Goal: Task Accomplishment & Management: Complete application form

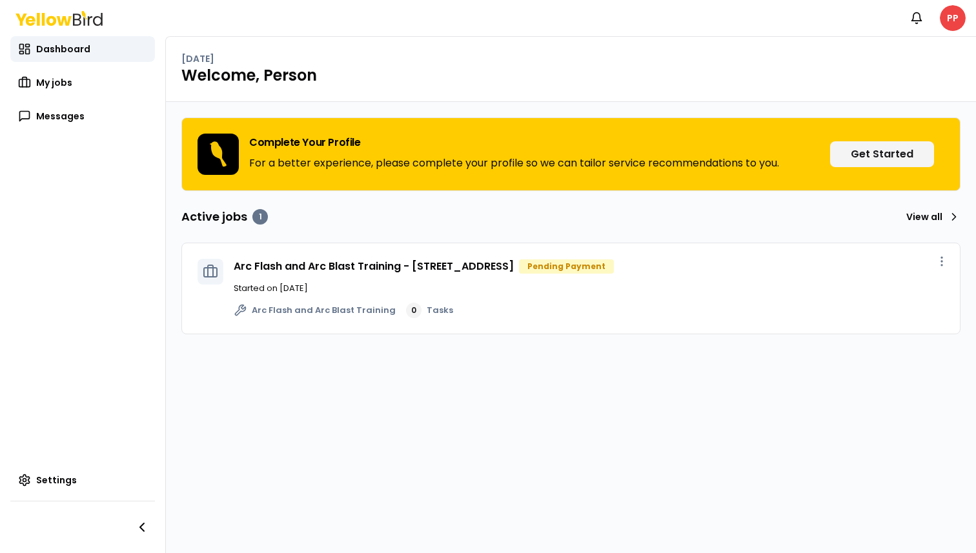
click at [937, 26] on nav "Notifications PP" at bounding box center [935, 18] width 62 height 26
click at [957, 23] on html "Notifications PP Dashboard My jobs Messages Settings [DATE] Welcome, Person Com…" at bounding box center [488, 276] width 976 height 553
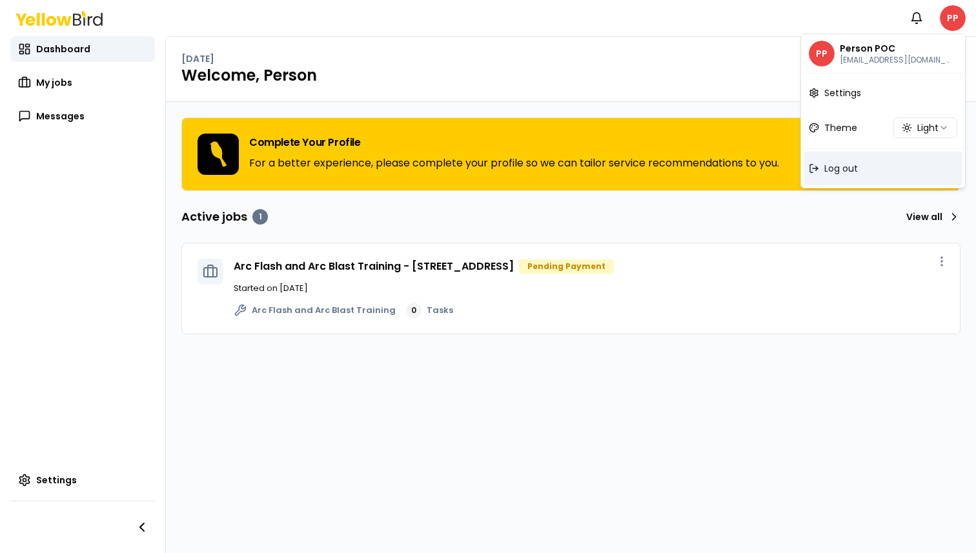
click at [858, 167] on div "Log out" at bounding box center [883, 169] width 159 height 34
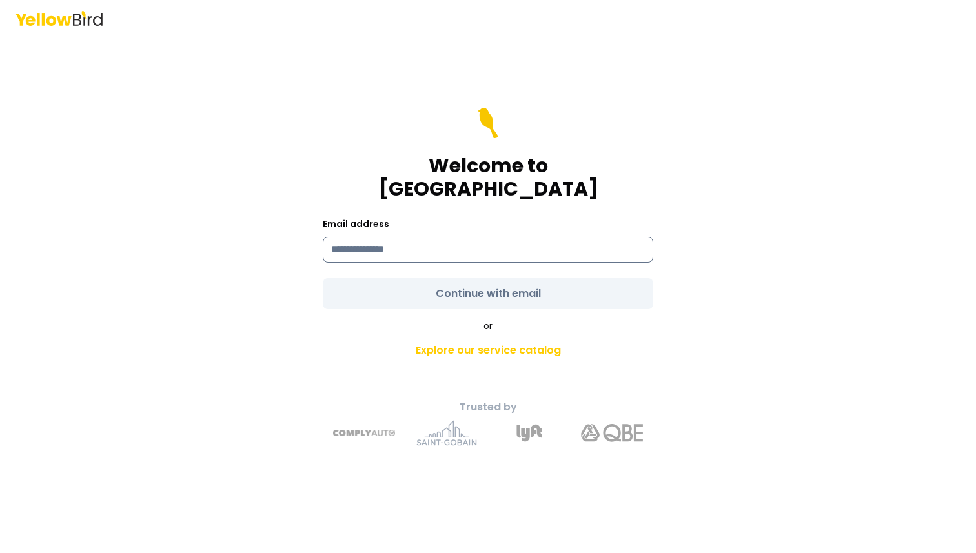
click at [409, 237] on input at bounding box center [488, 250] width 331 height 26
type input "**********"
click at [755, 255] on div "**********" at bounding box center [488, 276] width 976 height 553
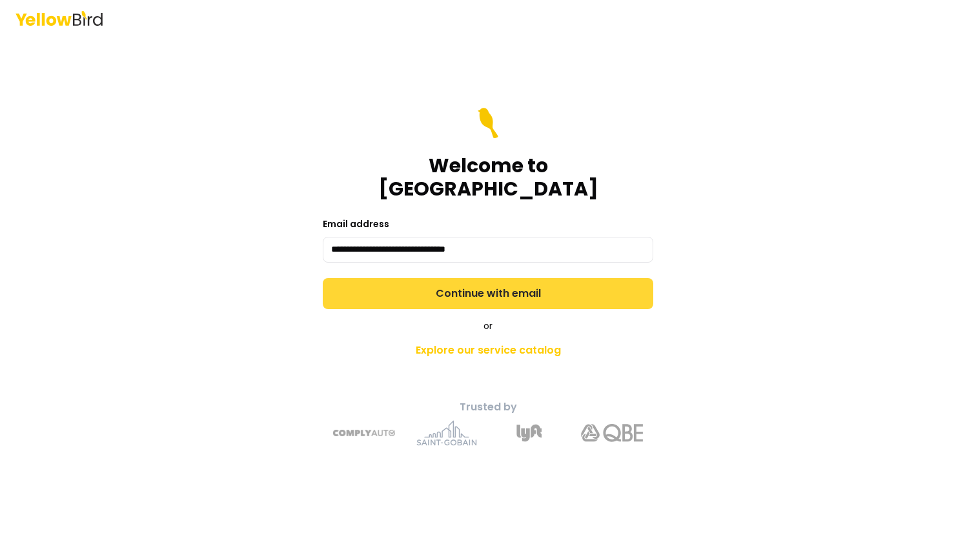
click at [559, 278] on button "Continue with email" at bounding box center [488, 293] width 331 height 31
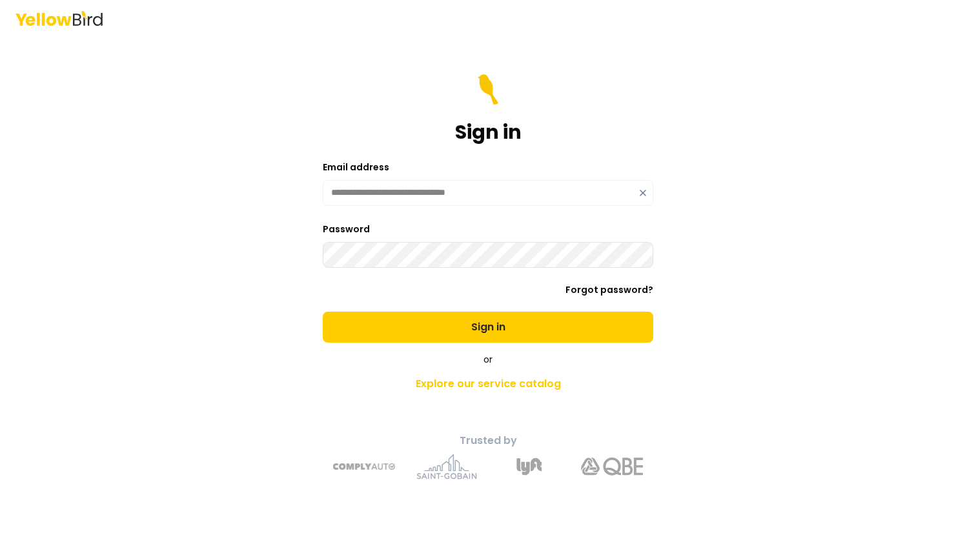
click at [323, 312] on button "Sign in" at bounding box center [488, 327] width 331 height 31
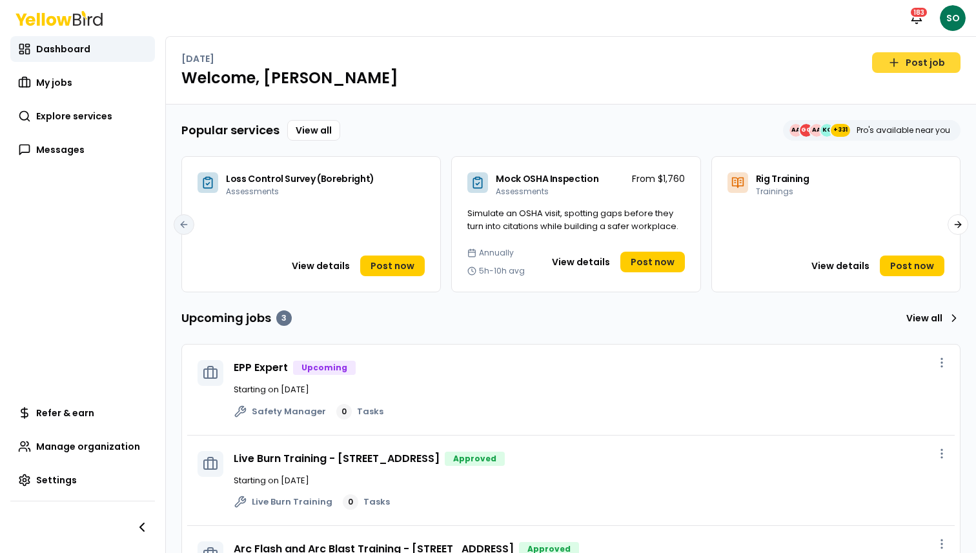
click at [904, 61] on link "Post job" at bounding box center [916, 62] width 88 height 21
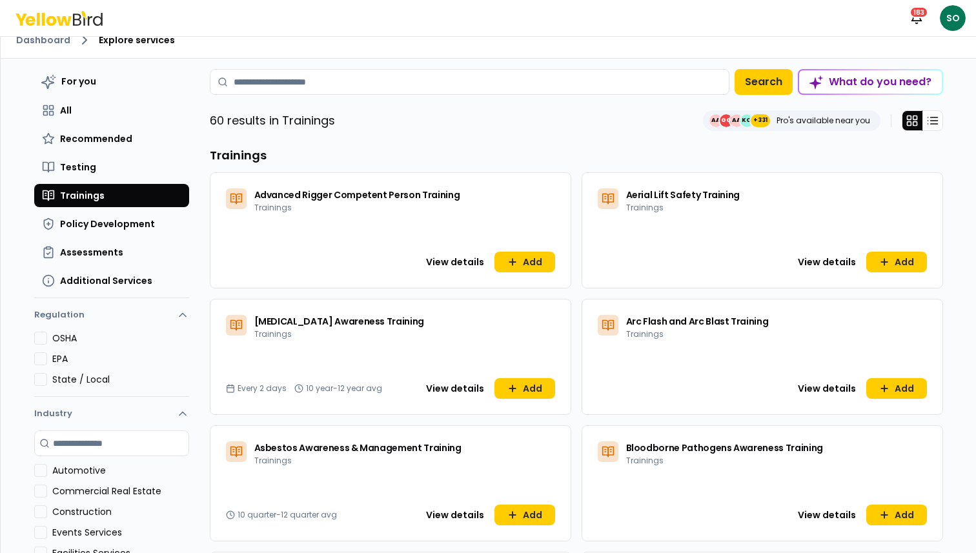
scroll to position [15, 0]
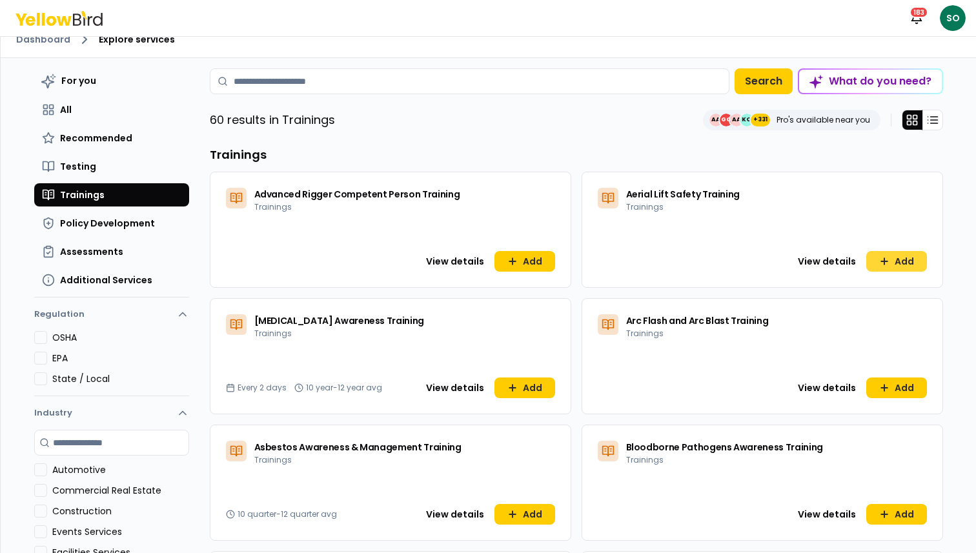
click at [902, 263] on button "Add" at bounding box center [896, 261] width 61 height 21
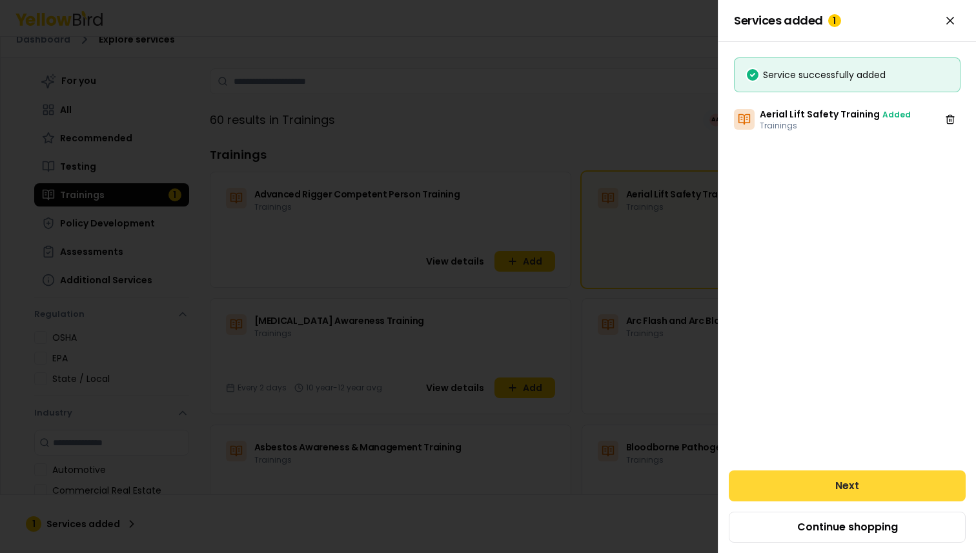
click at [861, 483] on button "Next" at bounding box center [847, 486] width 237 height 31
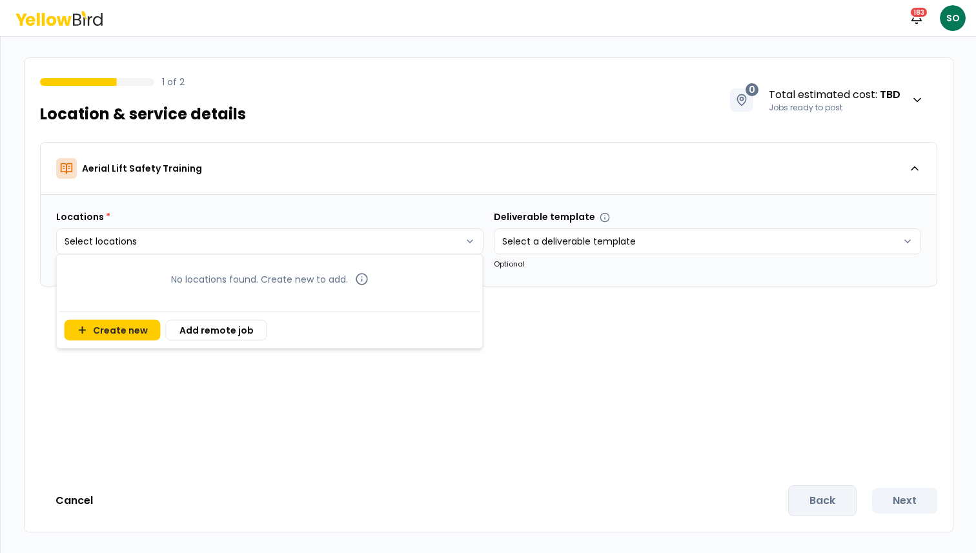
click at [329, 254] on body "Notifications 183 SO 1 of 2 Location & service details 0 Total estimated cost :…" at bounding box center [488, 325] width 976 height 650
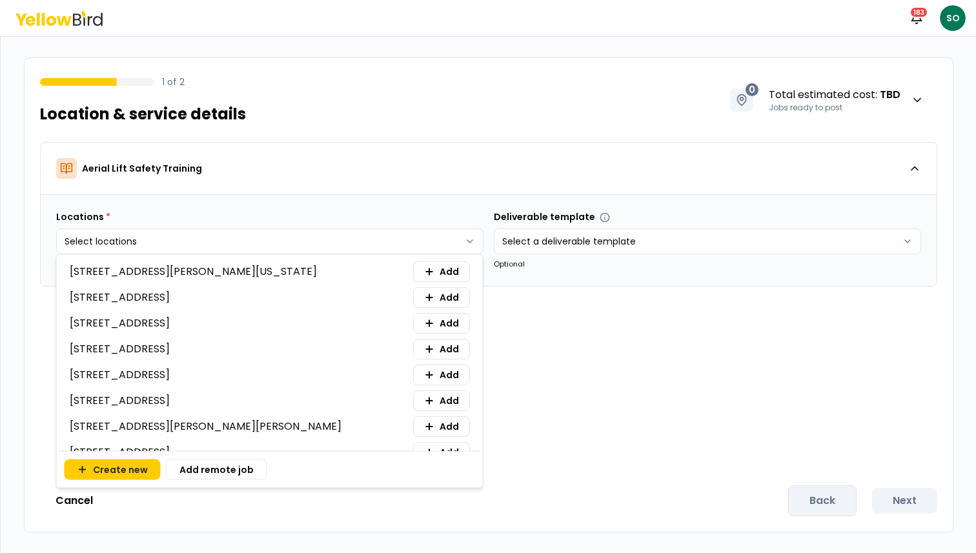
scroll to position [168, 0]
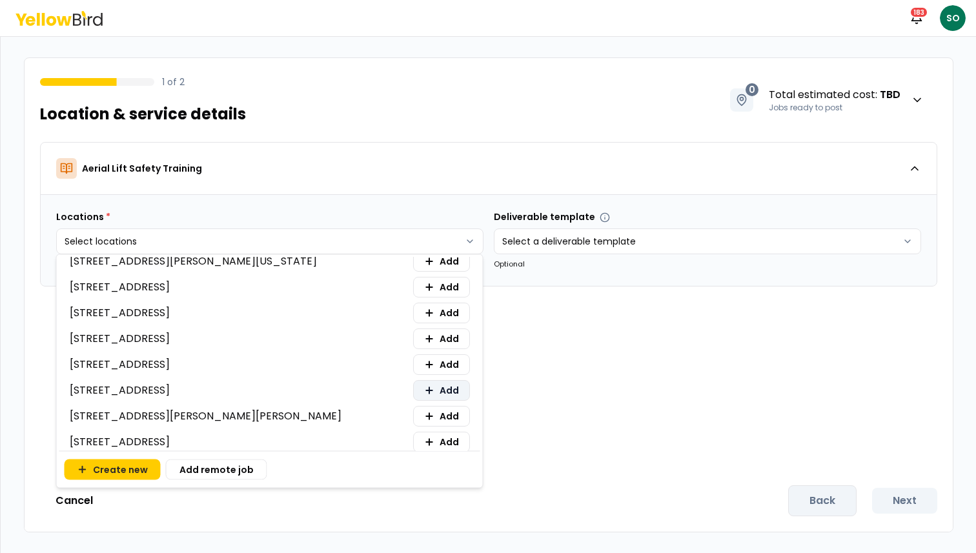
click at [451, 381] on button "Add" at bounding box center [441, 390] width 57 height 21
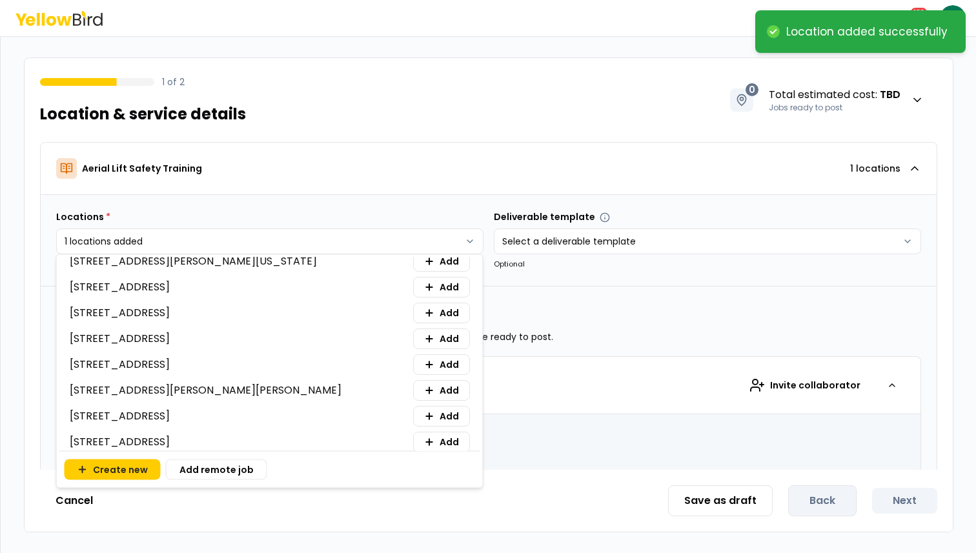
click at [513, 132] on html "**********" at bounding box center [488, 276] width 976 height 553
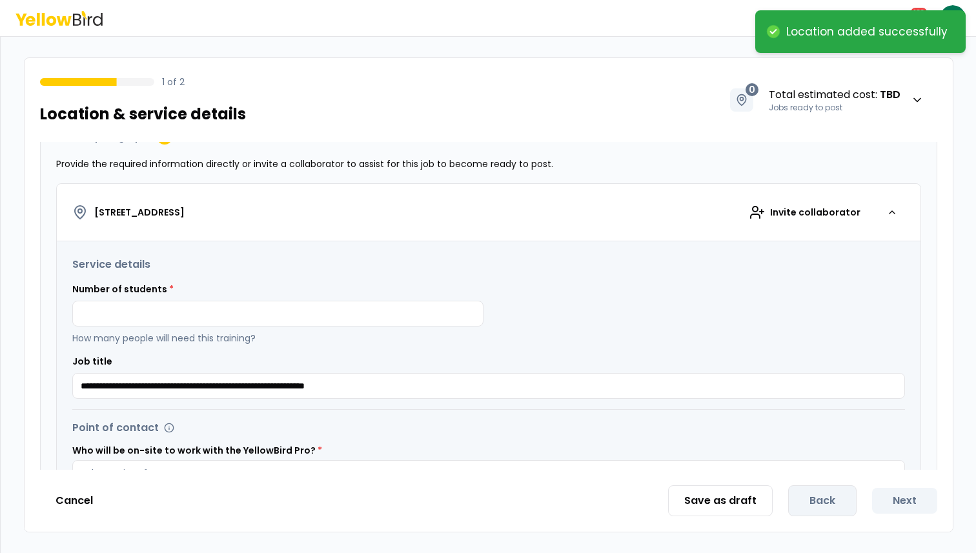
scroll to position [174, 0]
click at [256, 305] on input at bounding box center [277, 313] width 411 height 26
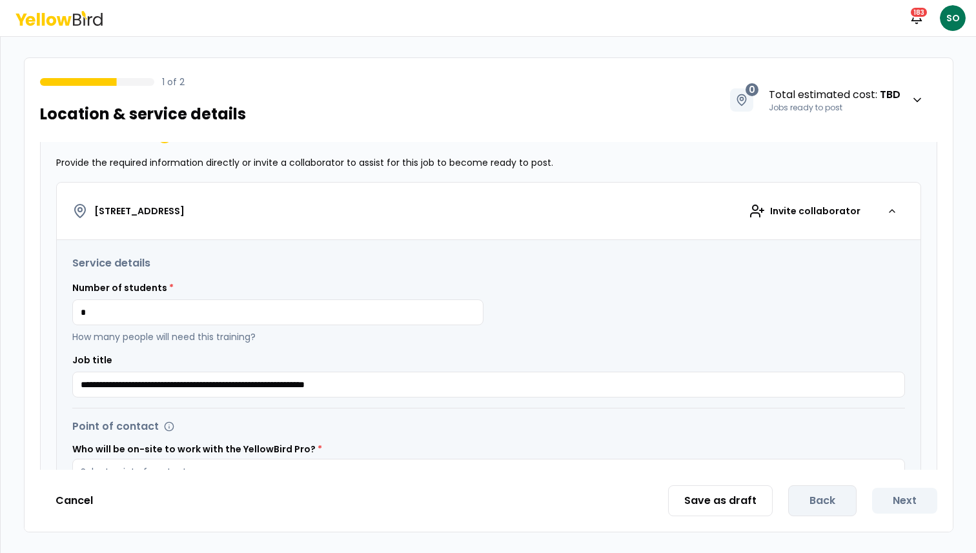
type input "*"
click at [311, 239] on button "[STREET_ADDRESS] Invite collaborator" at bounding box center [489, 211] width 864 height 57
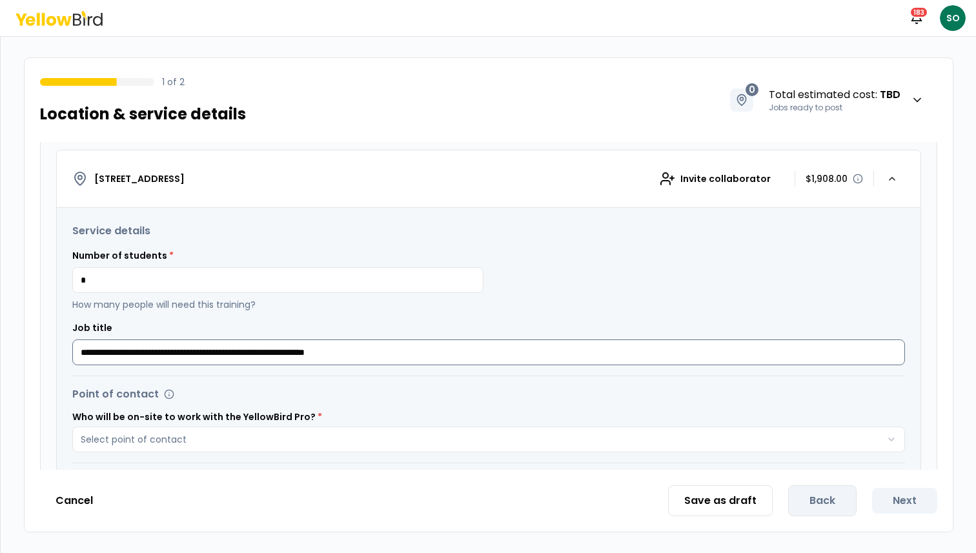
click at [262, 351] on input "**********" at bounding box center [488, 353] width 833 height 26
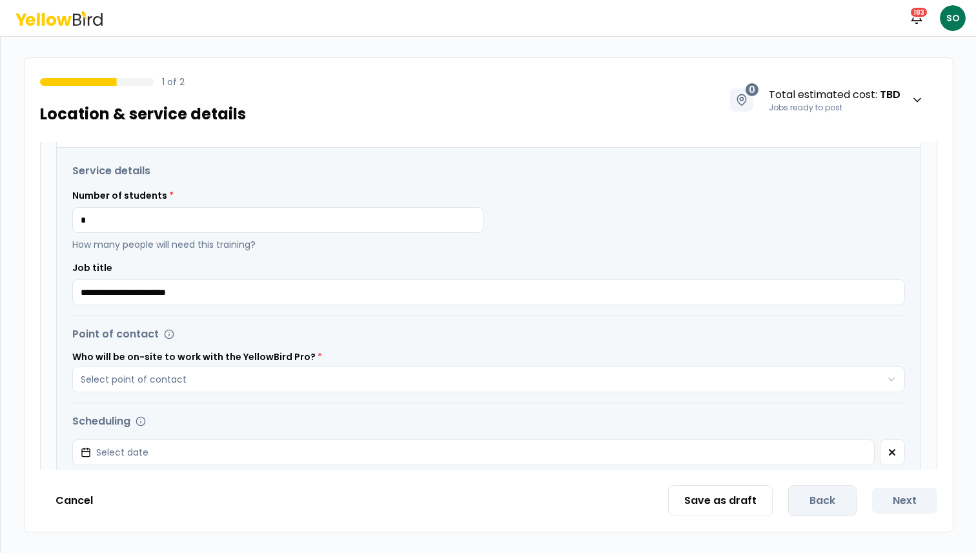
scroll to position [289, 0]
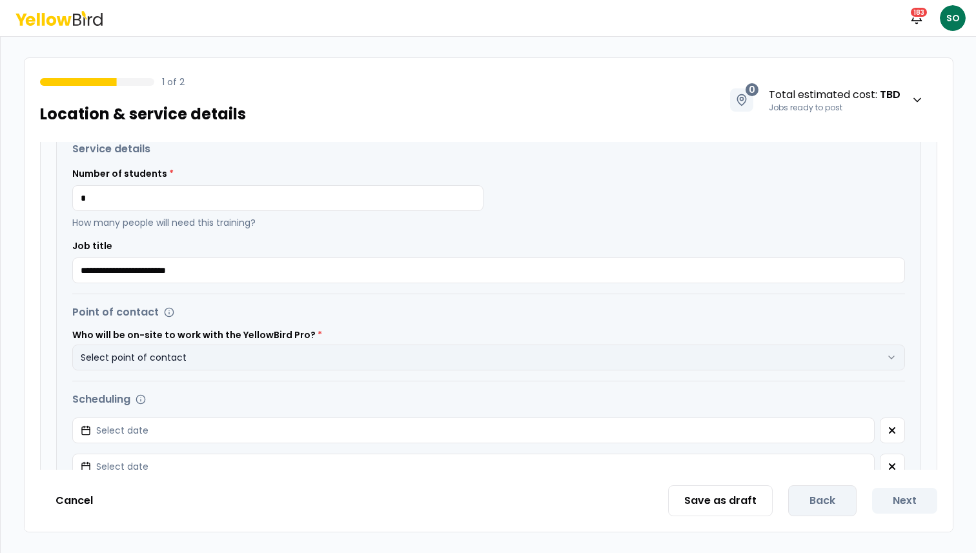
type input "**********"
click at [252, 353] on button "Select point of contact" at bounding box center [488, 358] width 833 height 26
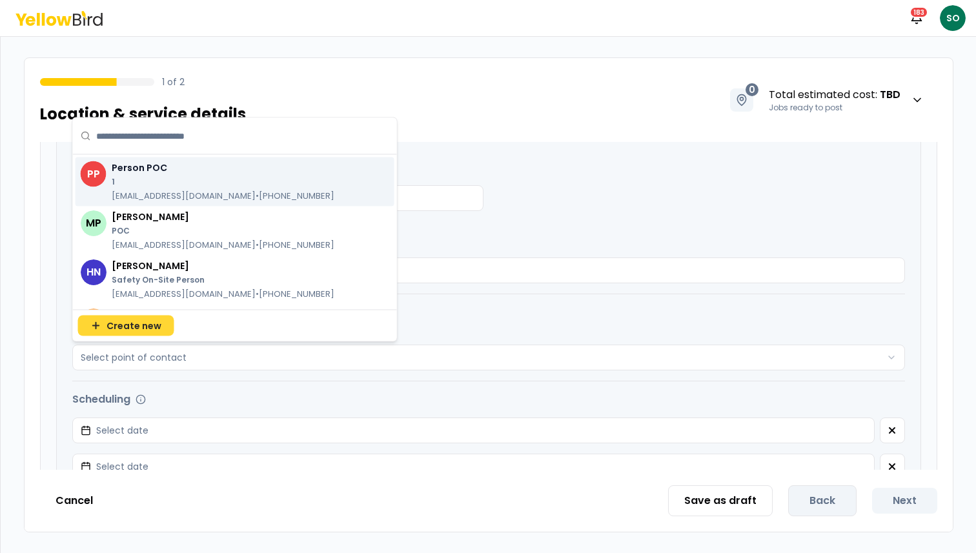
click at [152, 329] on span "Create new" at bounding box center [134, 326] width 55 height 13
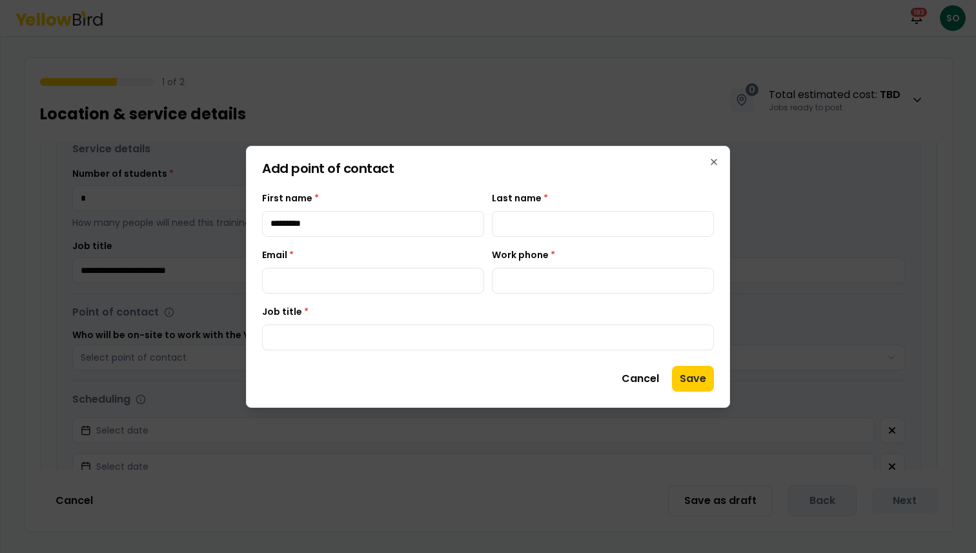
type input "*********"
type input "********"
type input "**********"
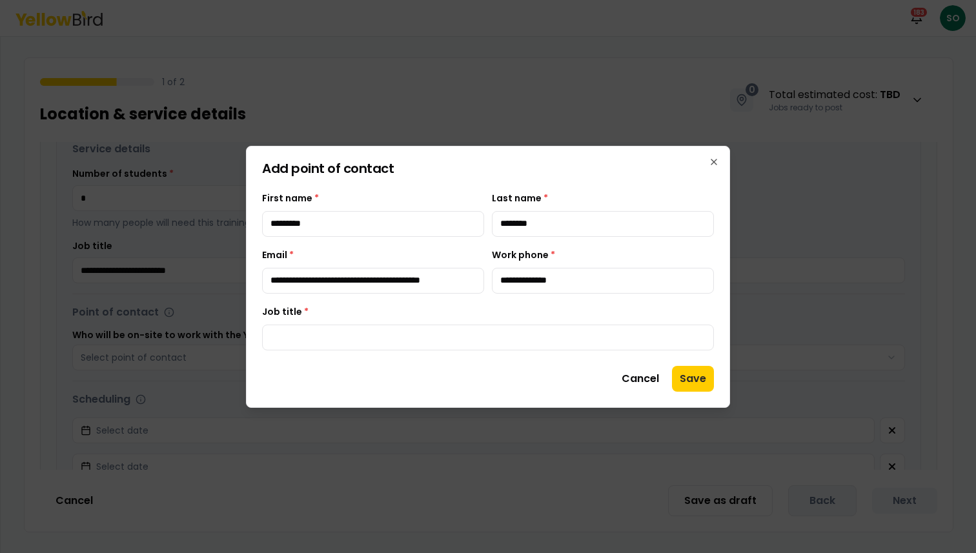
type input "**********"
click at [698, 372] on button "Save" at bounding box center [693, 379] width 42 height 26
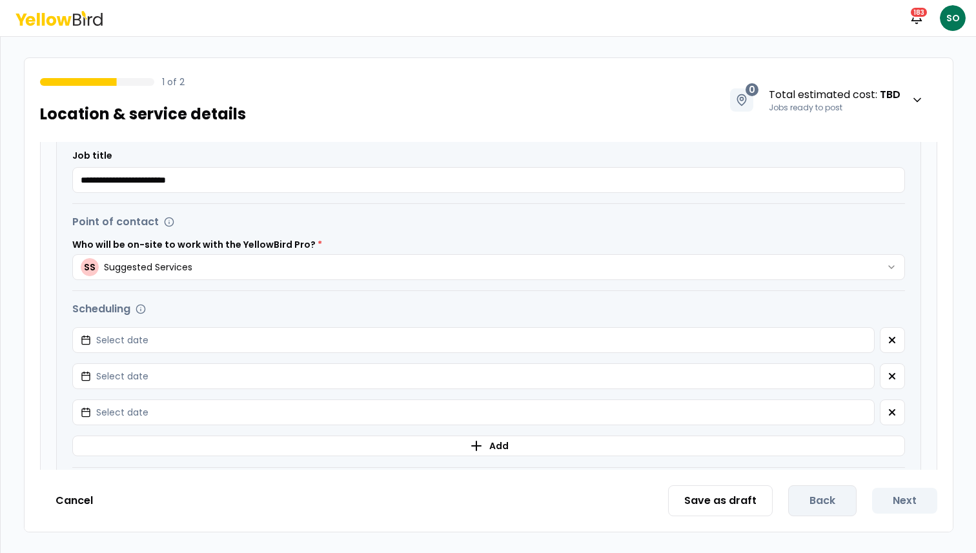
scroll to position [420, 0]
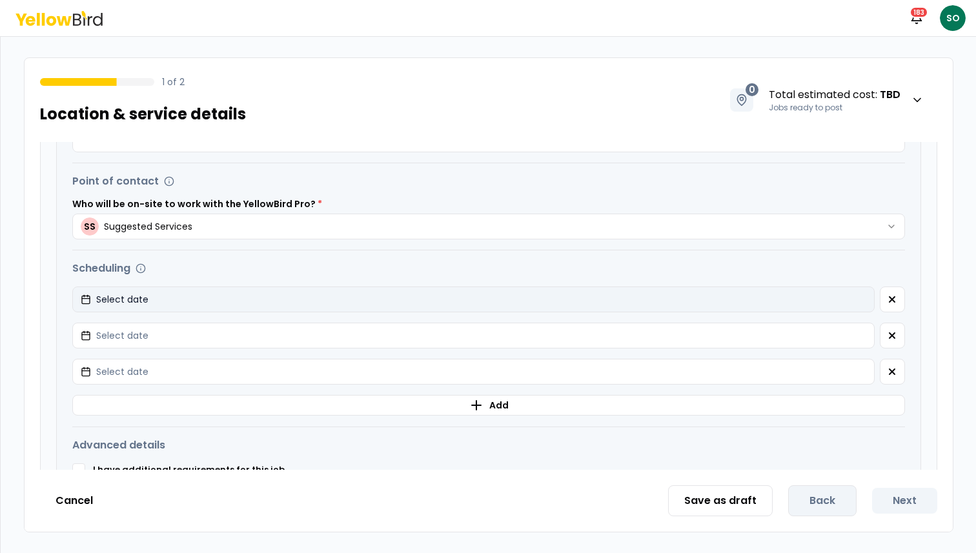
click at [507, 295] on button "Select date" at bounding box center [473, 300] width 802 height 26
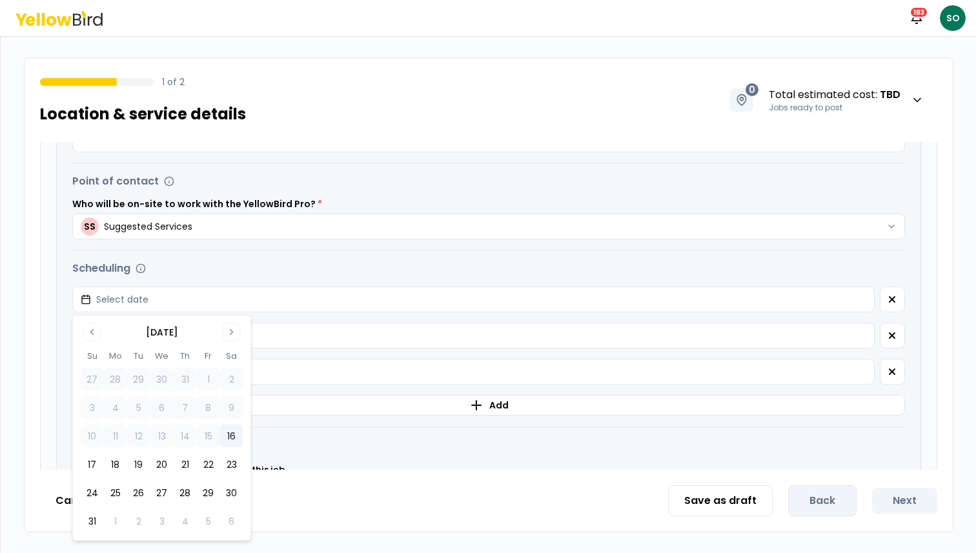
click at [229, 438] on button "16" at bounding box center [231, 436] width 23 height 23
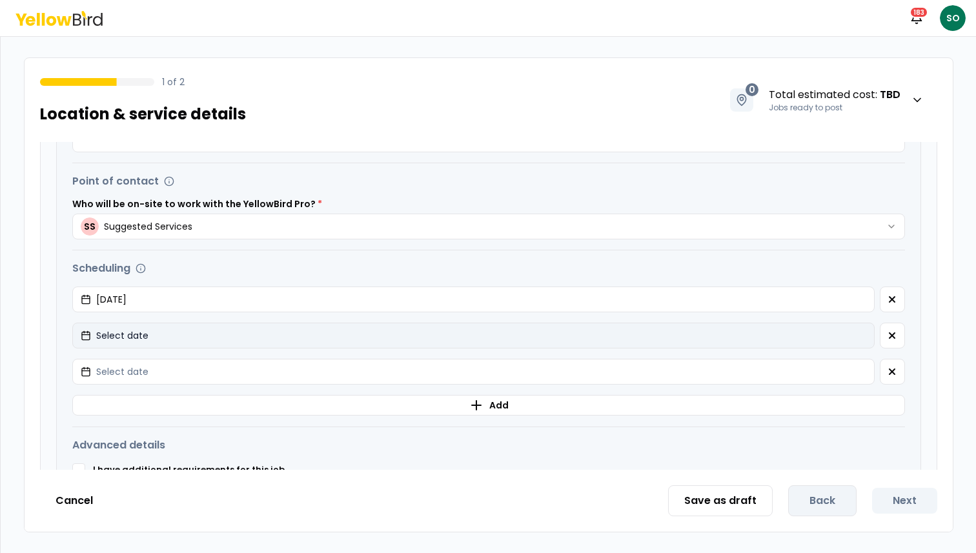
scroll to position [475, 0]
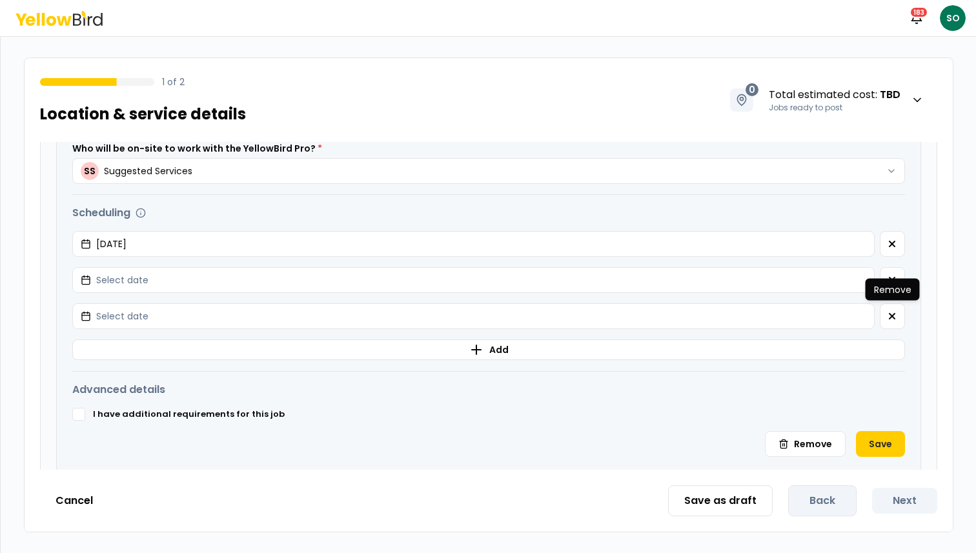
click at [895, 287] on p "Remove" at bounding box center [892, 289] width 37 height 13
click at [893, 279] on div "Remove Remove" at bounding box center [893, 290] width 54 height 22
click at [891, 279] on icon "button" at bounding box center [892, 280] width 5 height 5
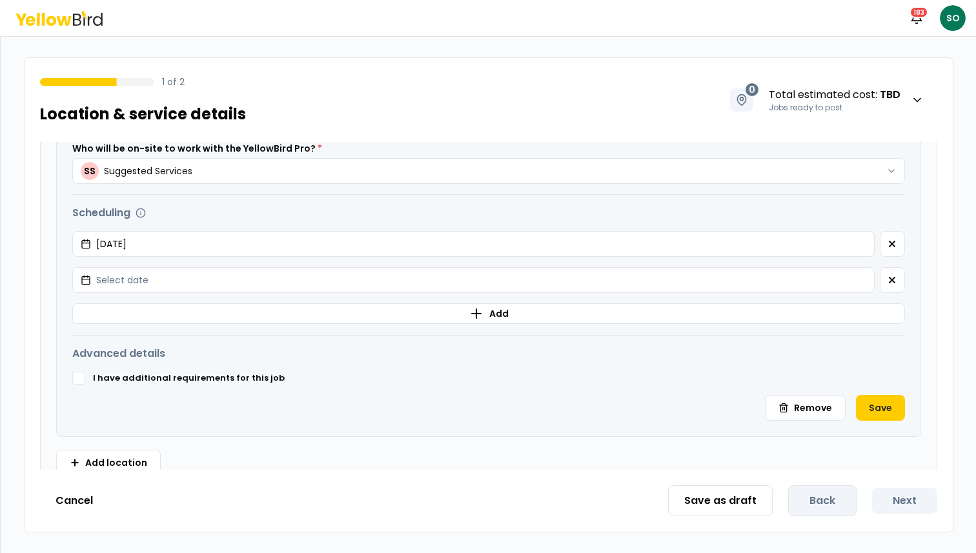
click at [891, 279] on icon "button" at bounding box center [892, 280] width 5 height 5
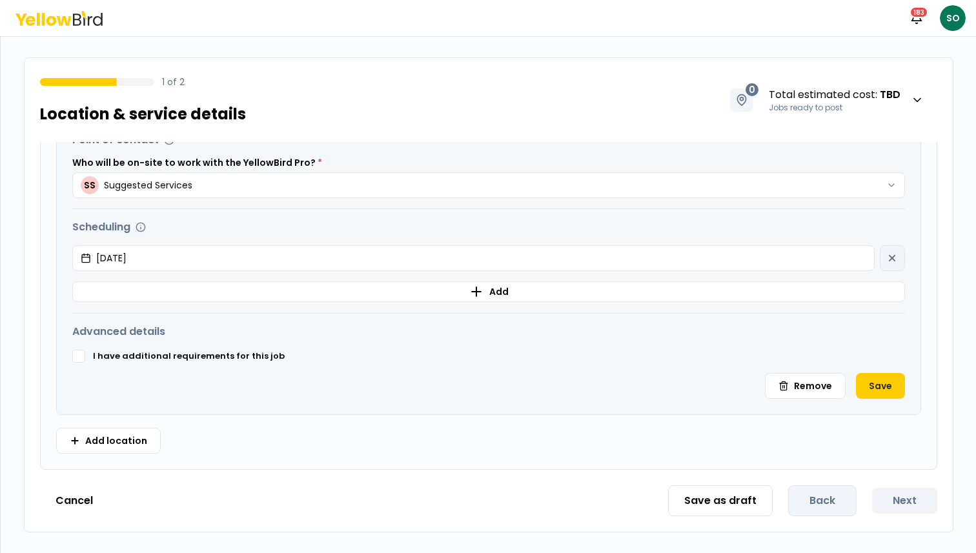
scroll to position [461, 0]
click at [879, 378] on button "Save" at bounding box center [880, 386] width 49 height 26
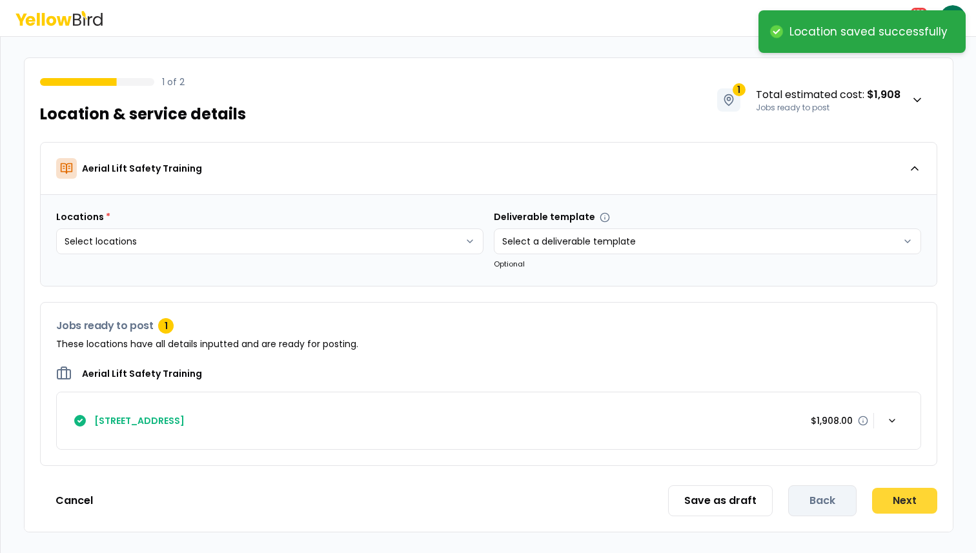
click at [902, 502] on button "Next" at bounding box center [904, 501] width 65 height 26
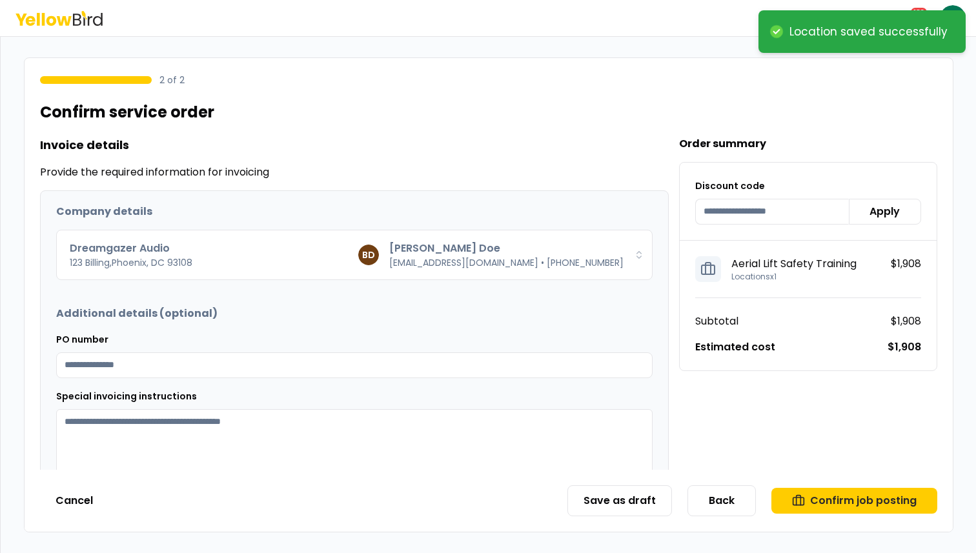
scroll to position [104, 0]
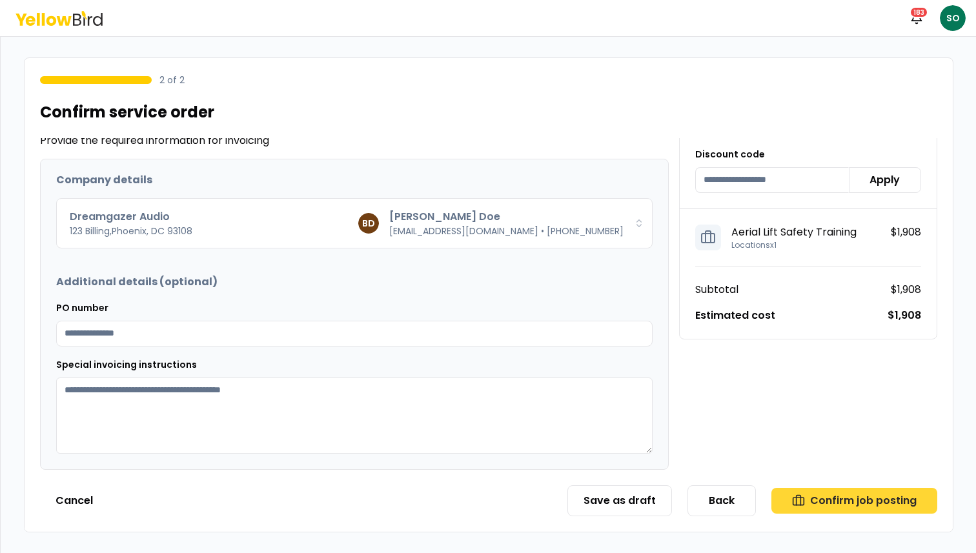
click at [822, 500] on button "Confirm job posting" at bounding box center [854, 501] width 166 height 26
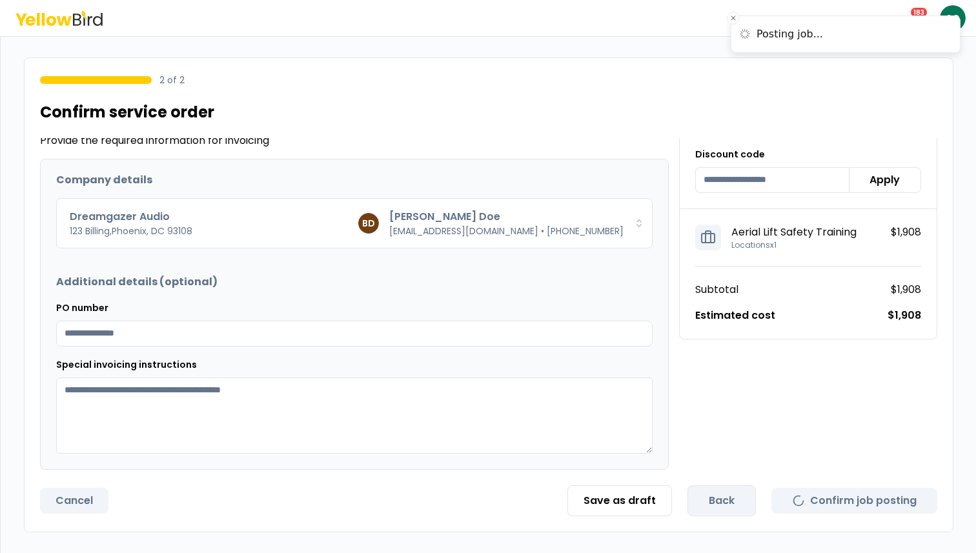
scroll to position [0, 0]
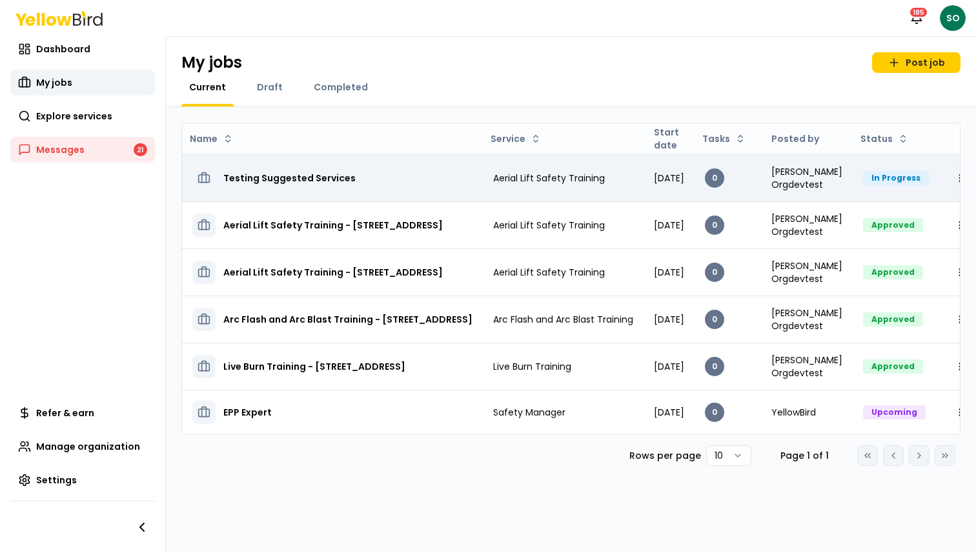
click at [271, 176] on h3 "Testing Suggested Services" at bounding box center [289, 178] width 132 height 23
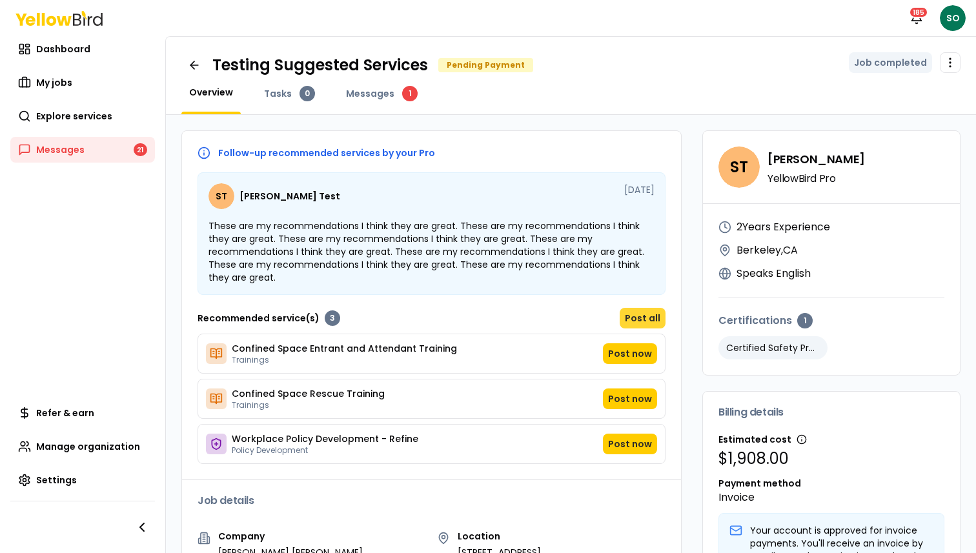
click at [642, 308] on button "Post all" at bounding box center [643, 318] width 46 height 21
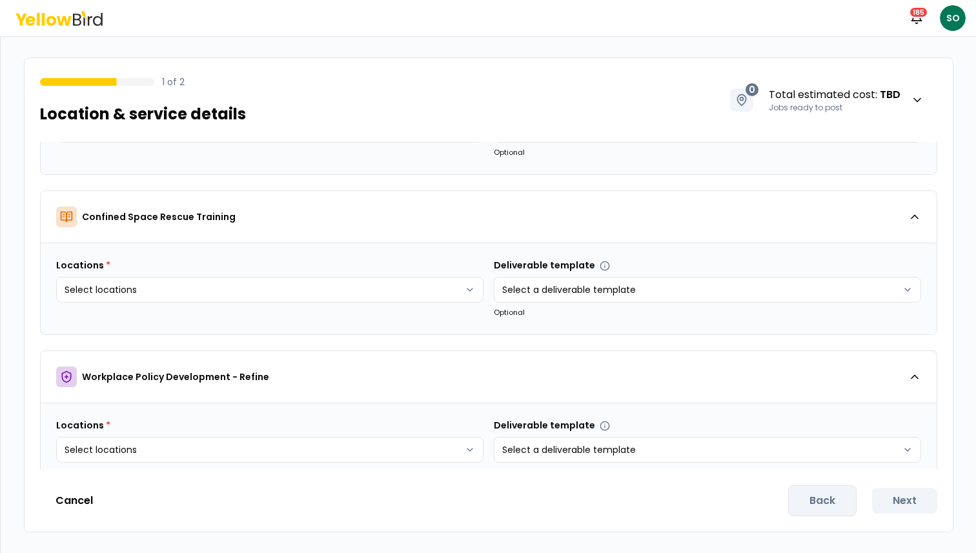
scroll to position [136, 0]
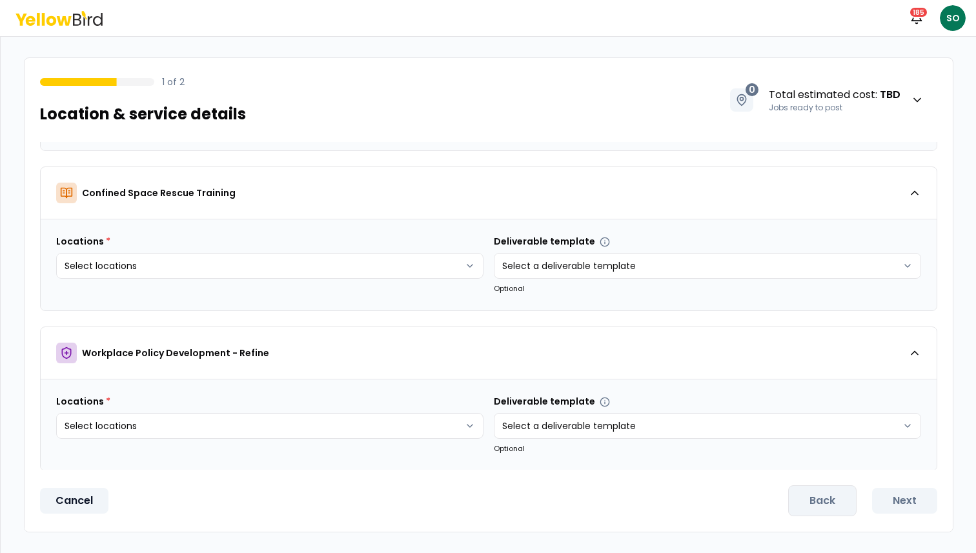
click at [69, 505] on button "Cancel" at bounding box center [74, 501] width 68 height 26
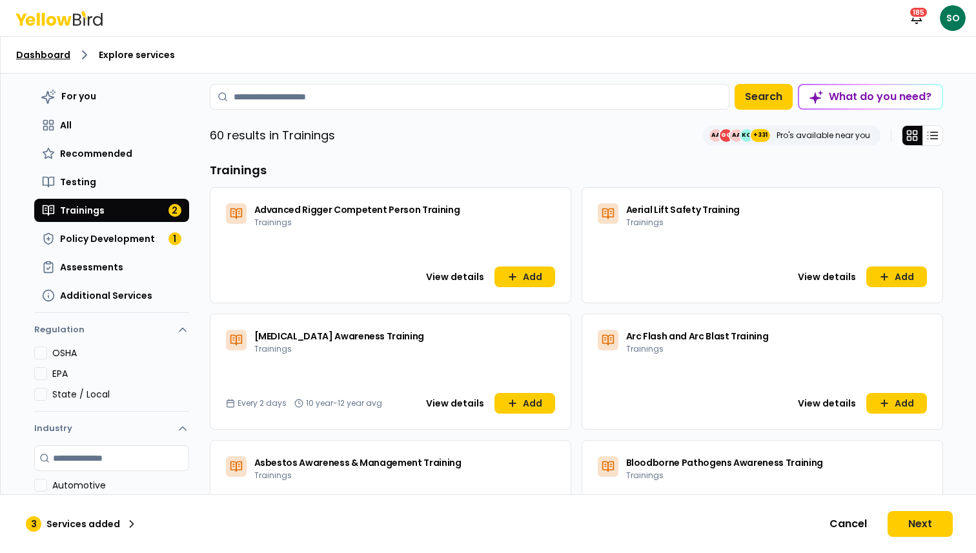
click at [57, 56] on link "Dashboard" at bounding box center [43, 54] width 54 height 13
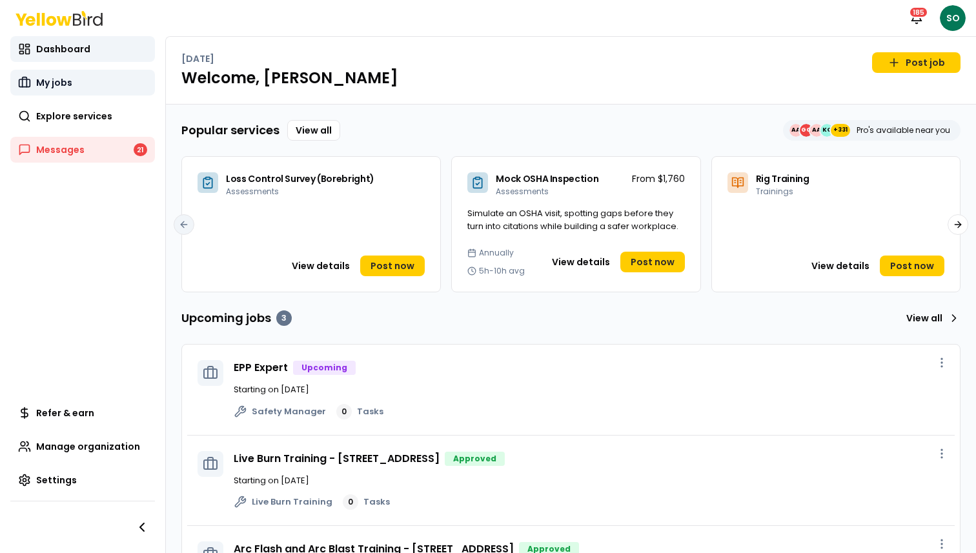
click at [48, 84] on span "My jobs" at bounding box center [54, 82] width 36 height 13
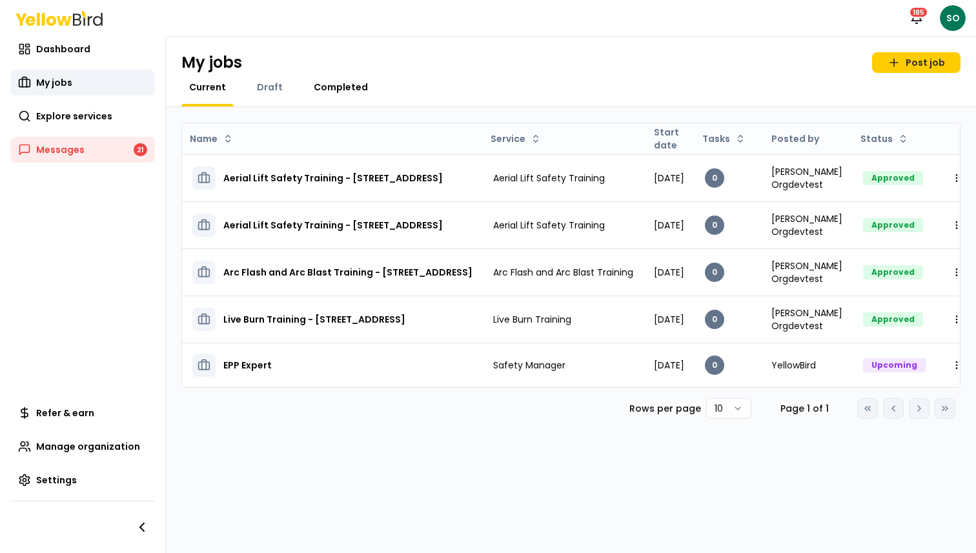
click at [347, 86] on span "Completed" at bounding box center [341, 87] width 54 height 13
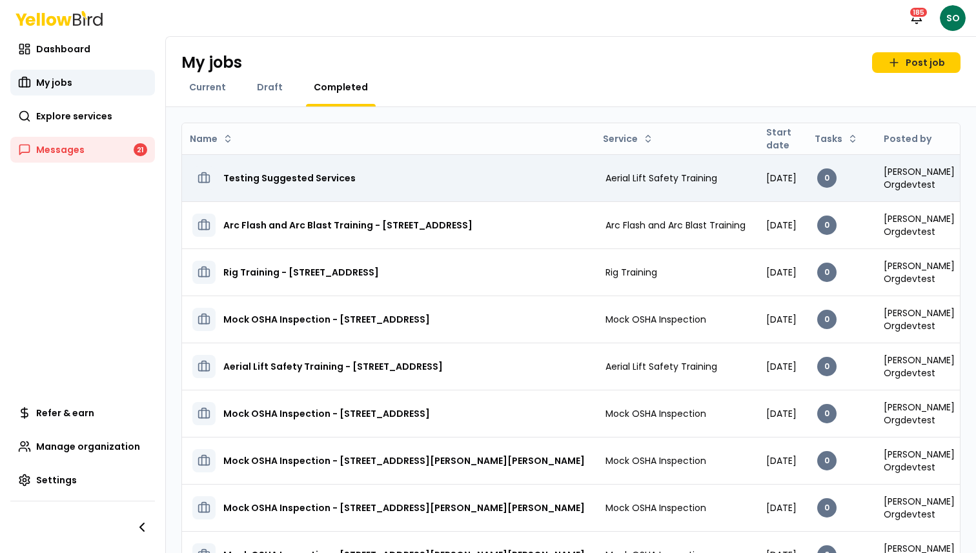
click at [315, 177] on h3 "Testing Suggested Services" at bounding box center [289, 178] width 132 height 23
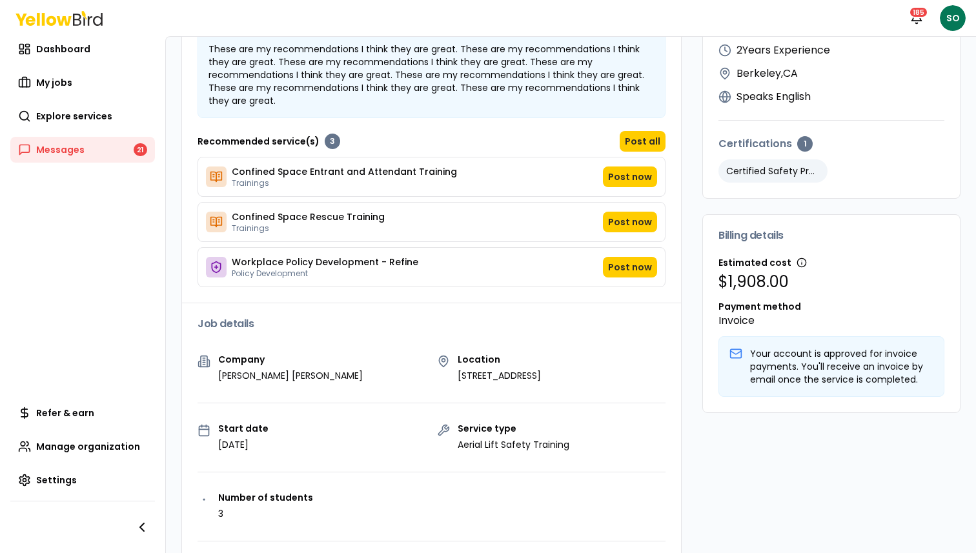
scroll to position [147, 0]
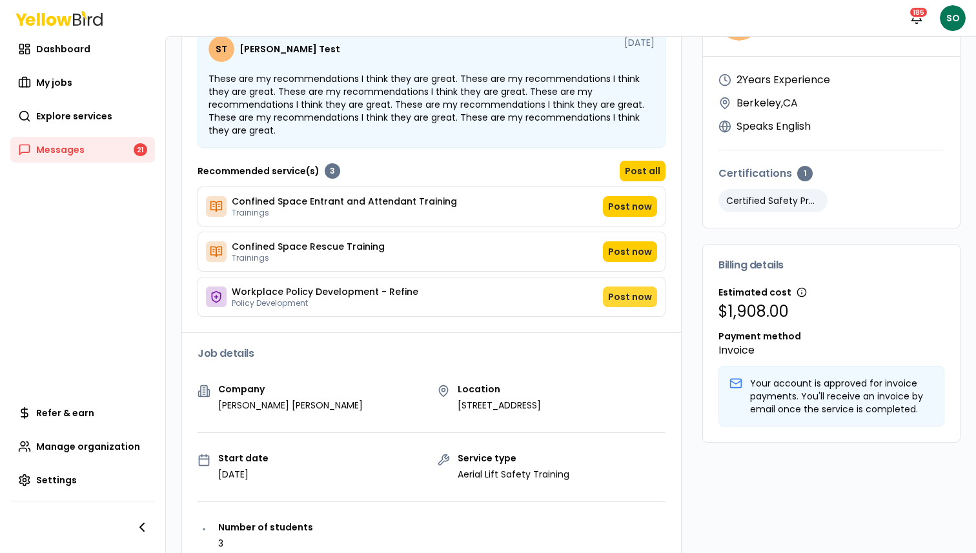
click at [622, 287] on button "Post now" at bounding box center [630, 297] width 54 height 21
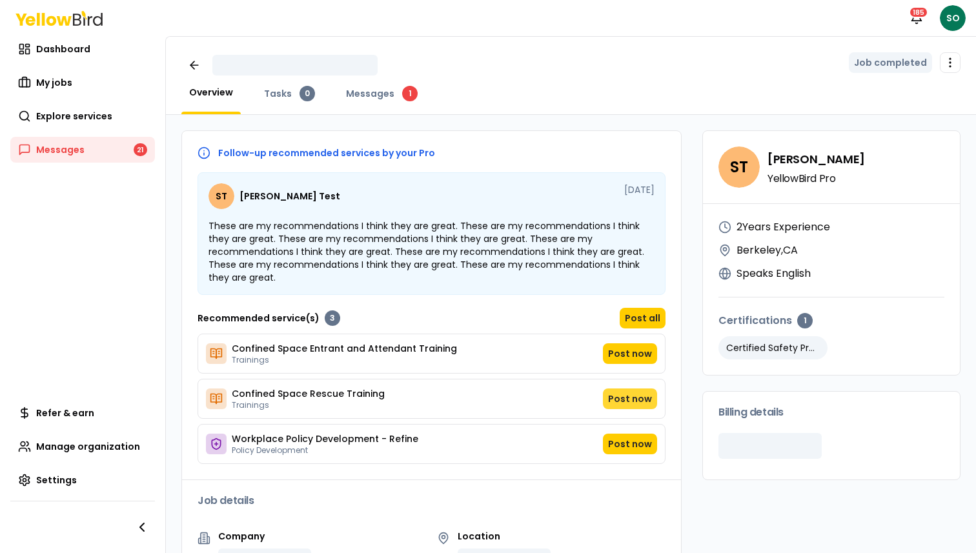
click at [641, 389] on button "Post now" at bounding box center [630, 399] width 54 height 21
click at [625, 345] on button "Post now" at bounding box center [630, 353] width 54 height 21
